Goal: Task Accomplishment & Management: Complete application form

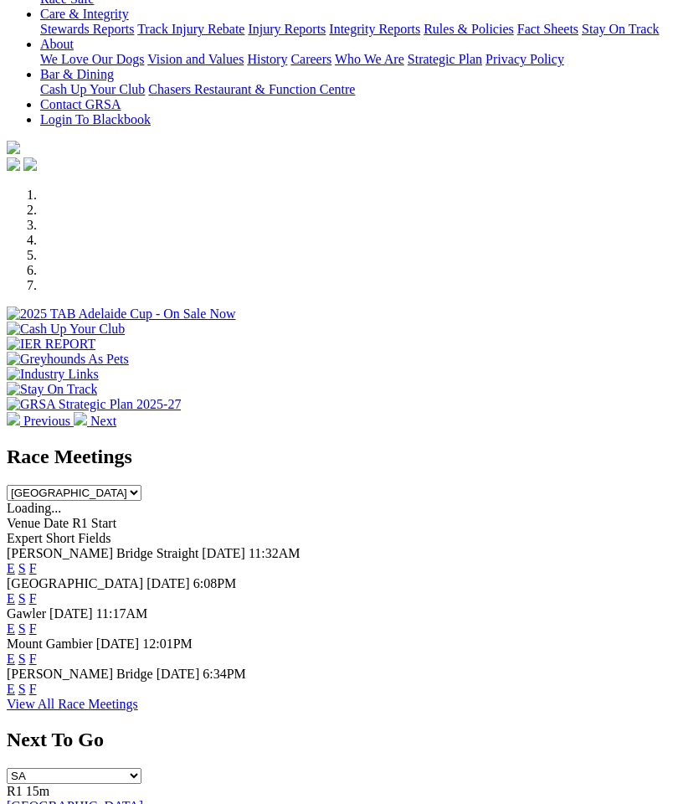
scroll to position [438, 0]
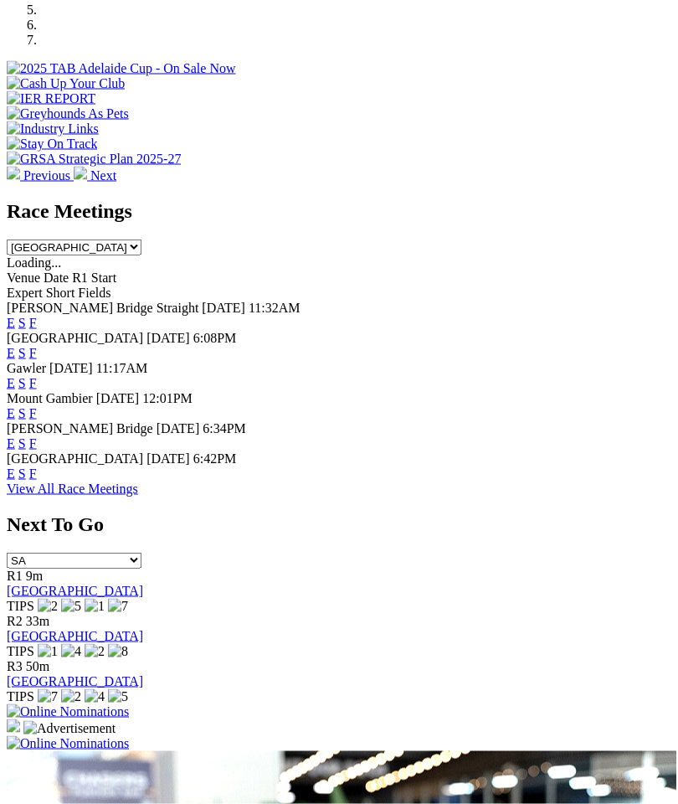
scroll to position [618, 0]
click at [37, 466] on link "F" at bounding box center [33, 473] width 8 height 14
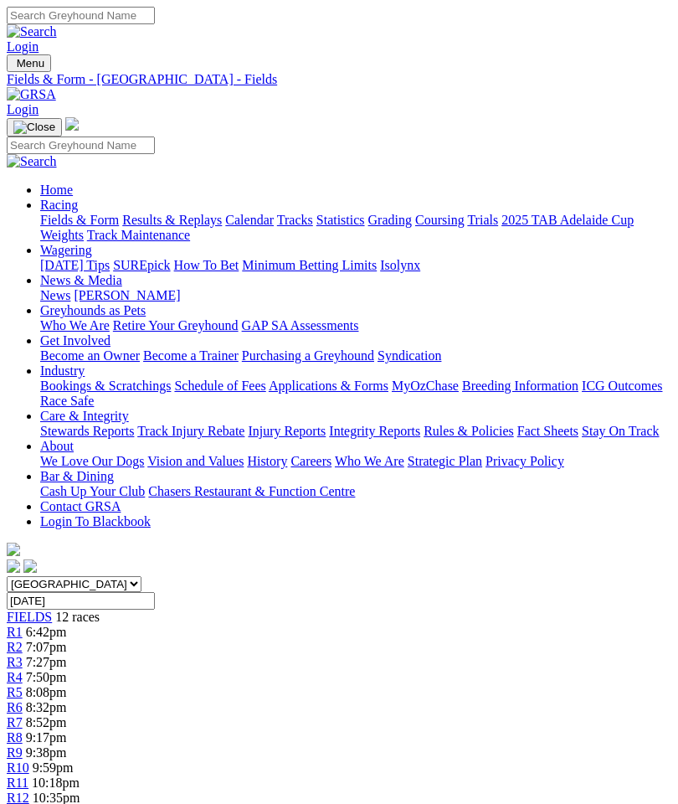
click at [13, 67] on img "Toggle navigation" at bounding box center [13, 67] width 0 height 0
click at [225, 227] on link "Calendar" at bounding box center [249, 220] width 49 height 14
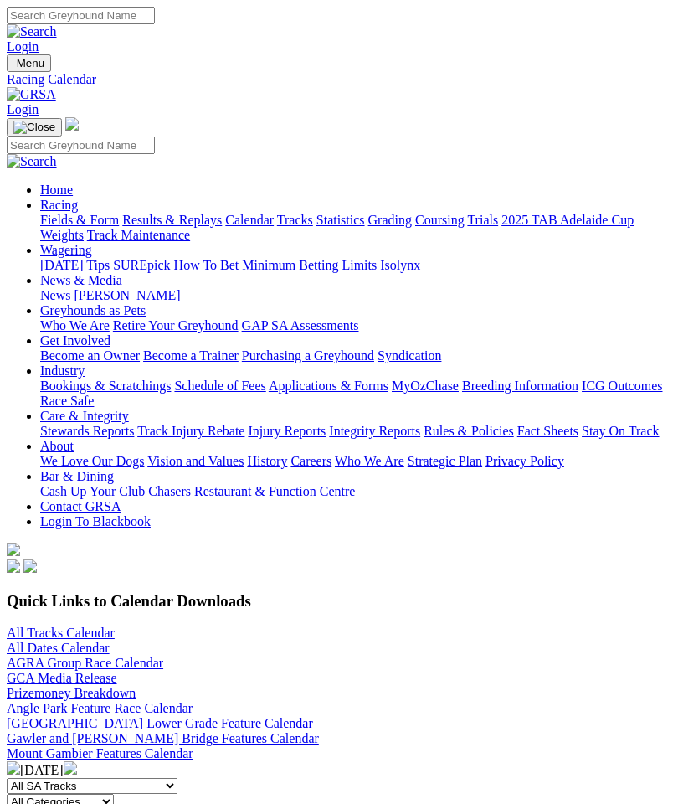
click at [59, 626] on link "All Tracks Calendar" at bounding box center [61, 633] width 108 height 14
click at [13, 67] on img "Toggle navigation" at bounding box center [13, 67] width 0 height 0
click at [73, 183] on link "Home" at bounding box center [56, 190] width 33 height 14
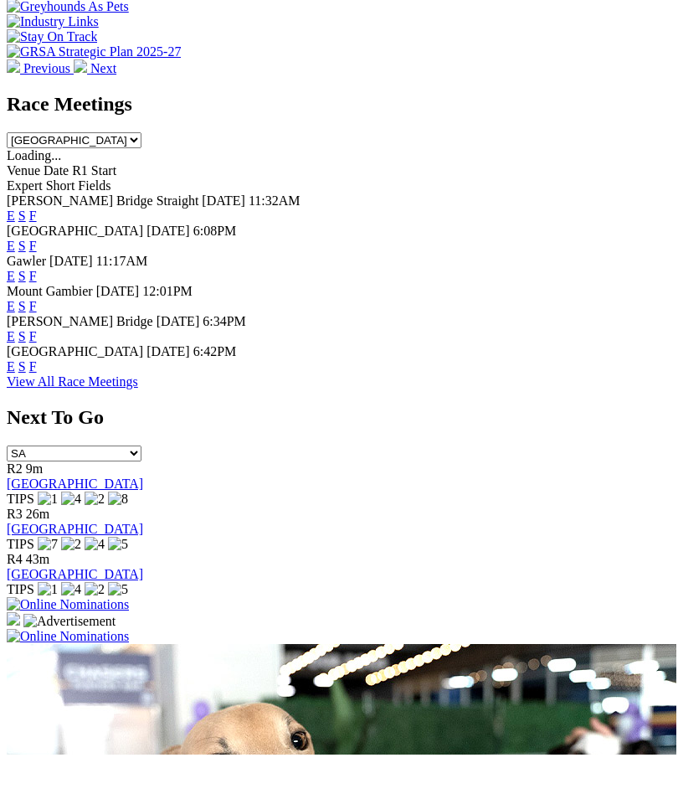
scroll to position [678, 0]
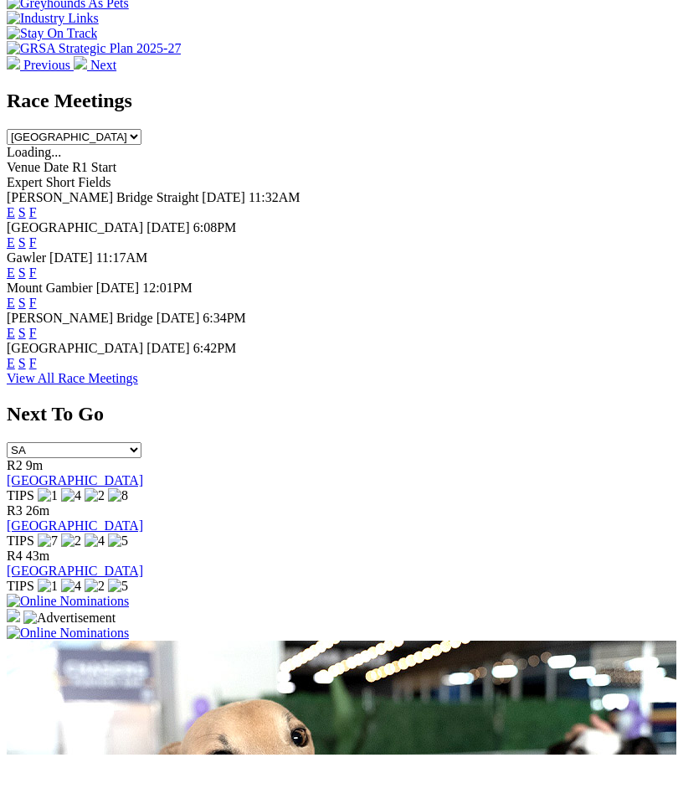
click at [129, 675] on img at bounding box center [68, 682] width 122 height 15
